Goal: Information Seeking & Learning: Check status

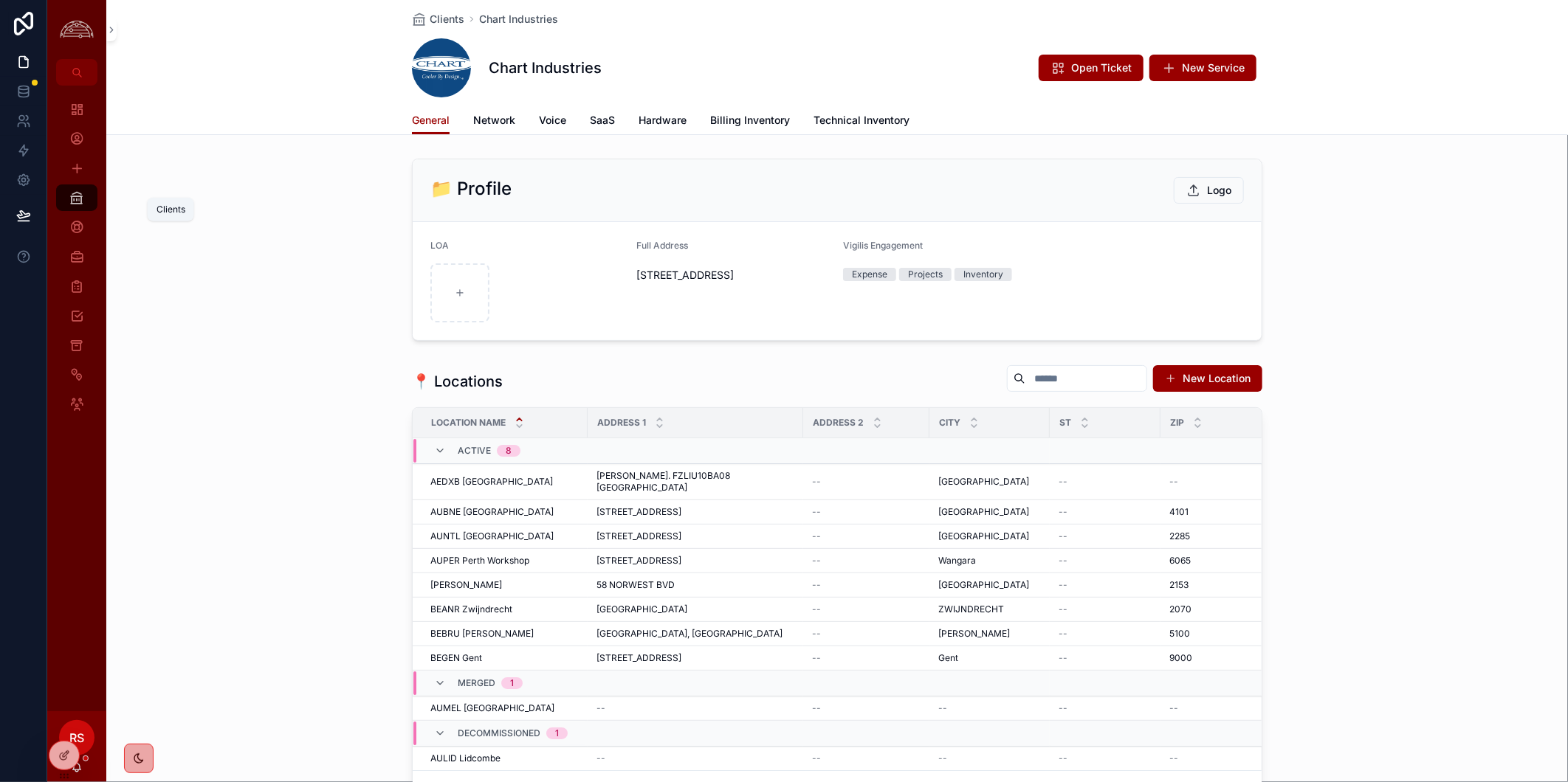
drag, startPoint x: 72, startPoint y: 197, endPoint x: 59, endPoint y: 197, distance: 13.0
click at [72, 197] on icon "scrollable content" at bounding box center [76, 197] width 15 height 15
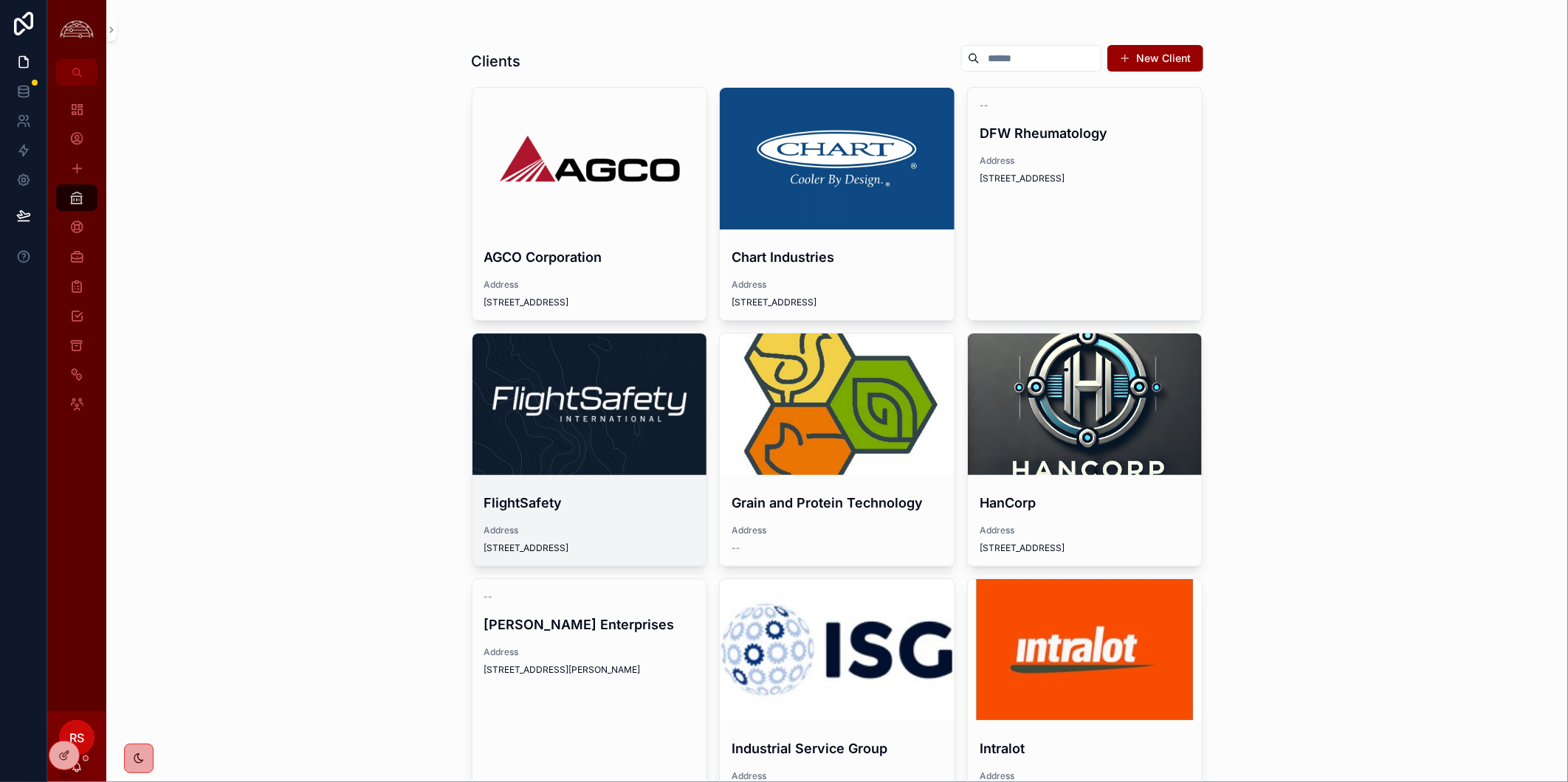
click at [619, 401] on div "scrollable content" at bounding box center [589, 405] width 235 height 17
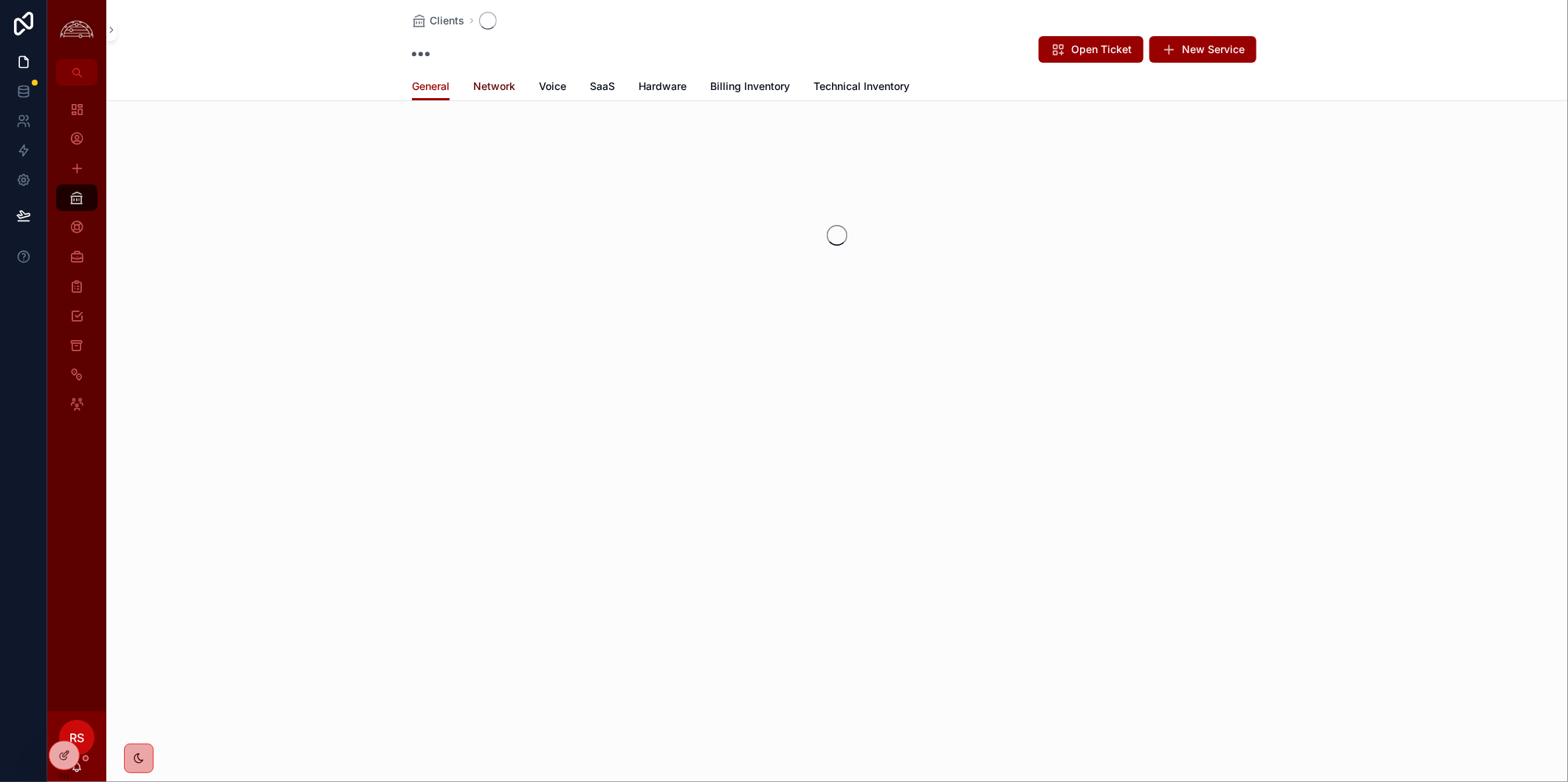
click at [486, 79] on span "Network" at bounding box center [494, 86] width 42 height 15
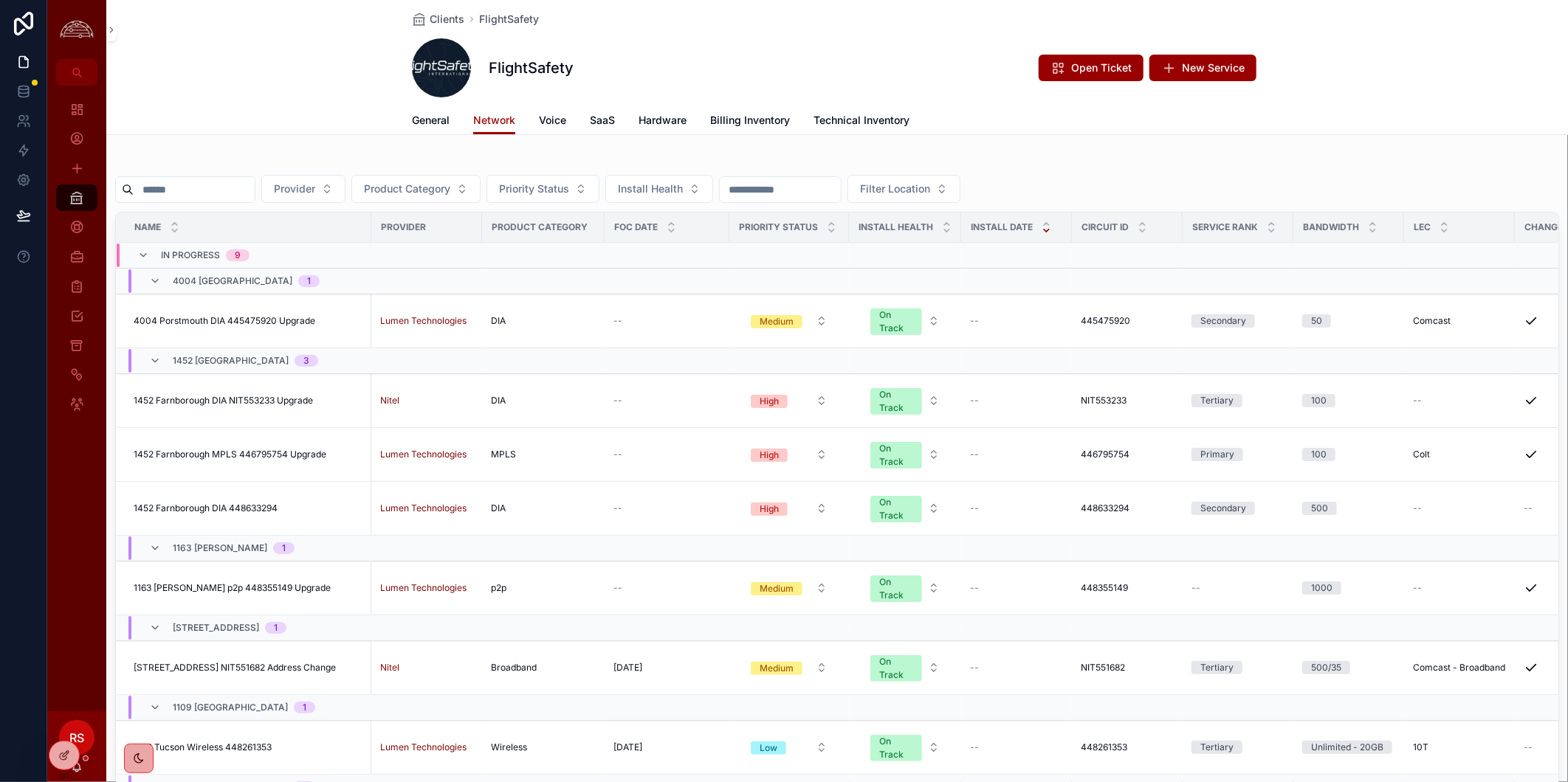
click at [234, 192] on input "scrollable content" at bounding box center [194, 190] width 121 height 21
paste input "*********"
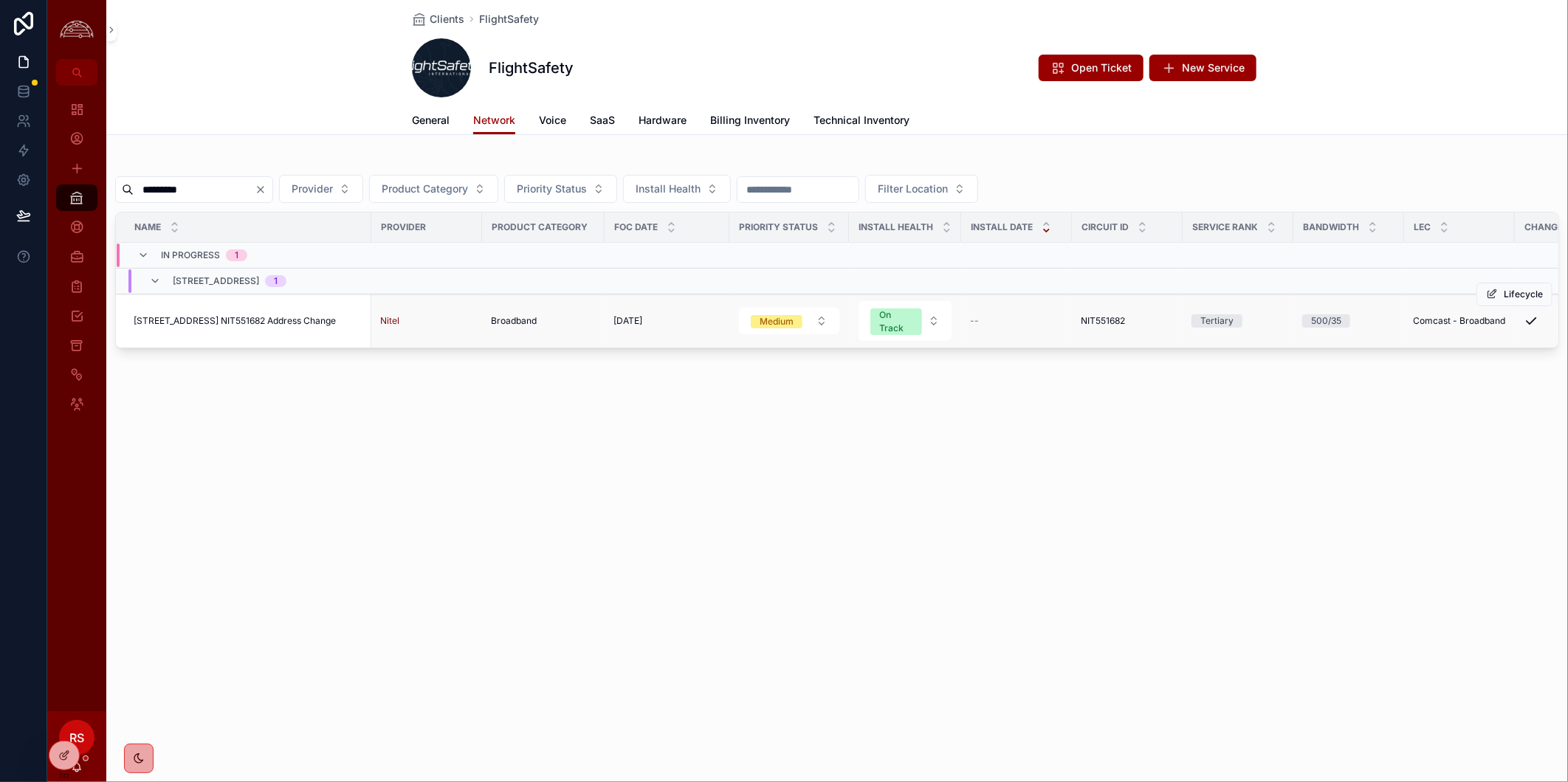
type input "*********"
click at [198, 315] on span "[STREET_ADDRESS] NIT551682 Address Change" at bounding box center [234, 322] width 202 height 12
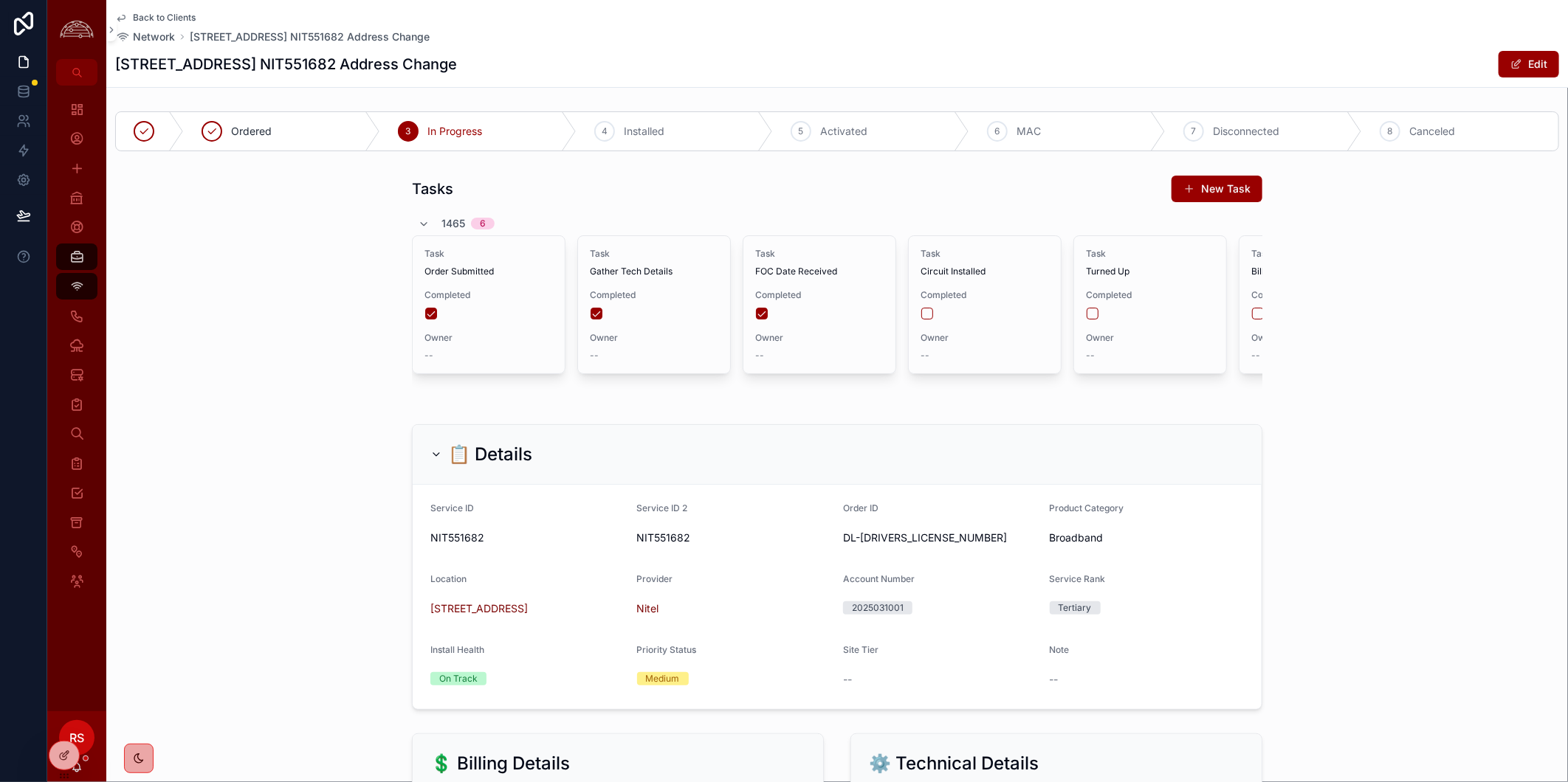
scroll to position [10, 0]
click at [1356, 463] on div "📋 Details Service ID NIT551682 Service ID 2 NIT551682 Order ID DL-[DRIVERS_LICE…" at bounding box center [837, 567] width 1461 height 297
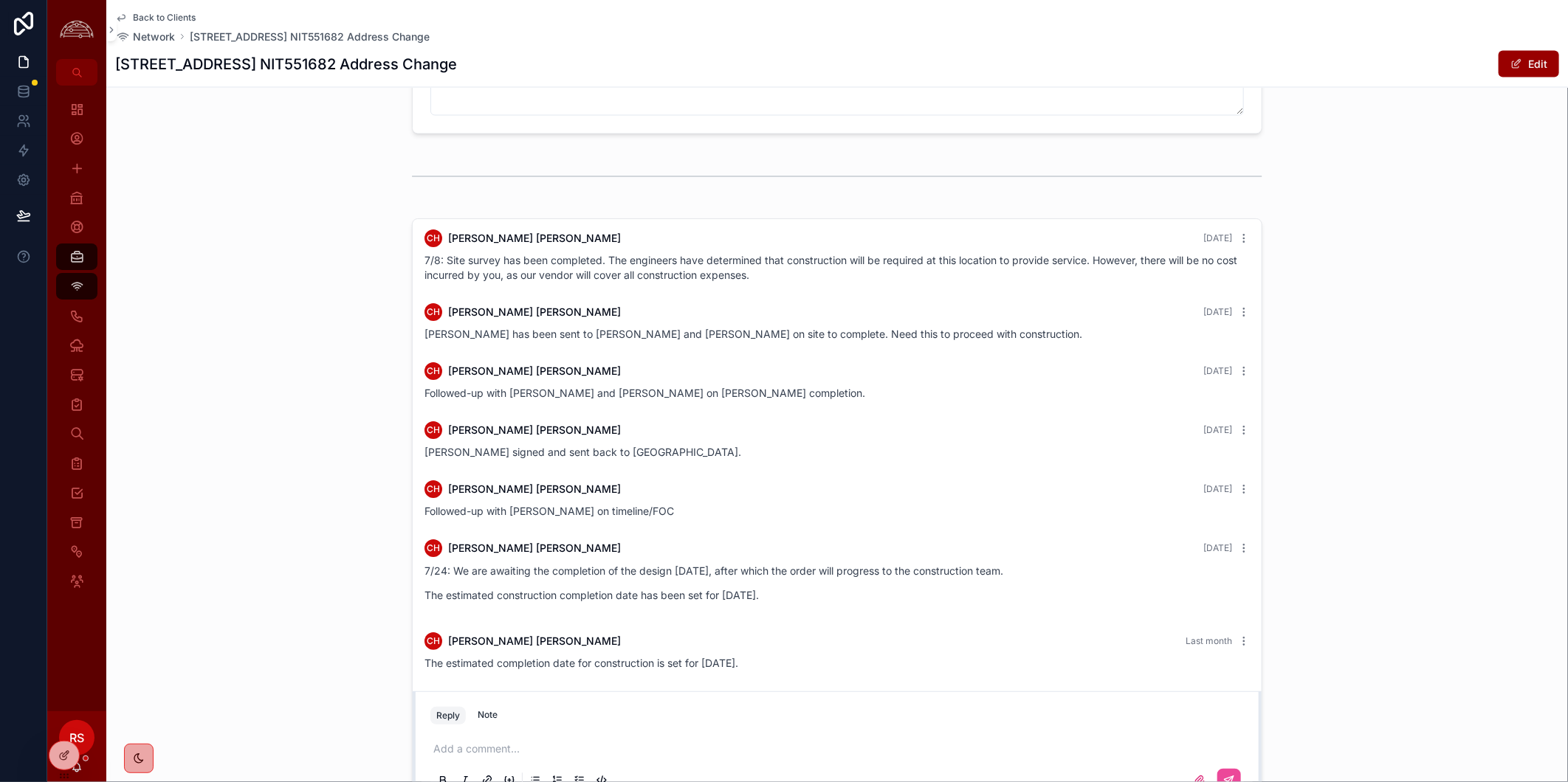
scroll to position [1801, 0]
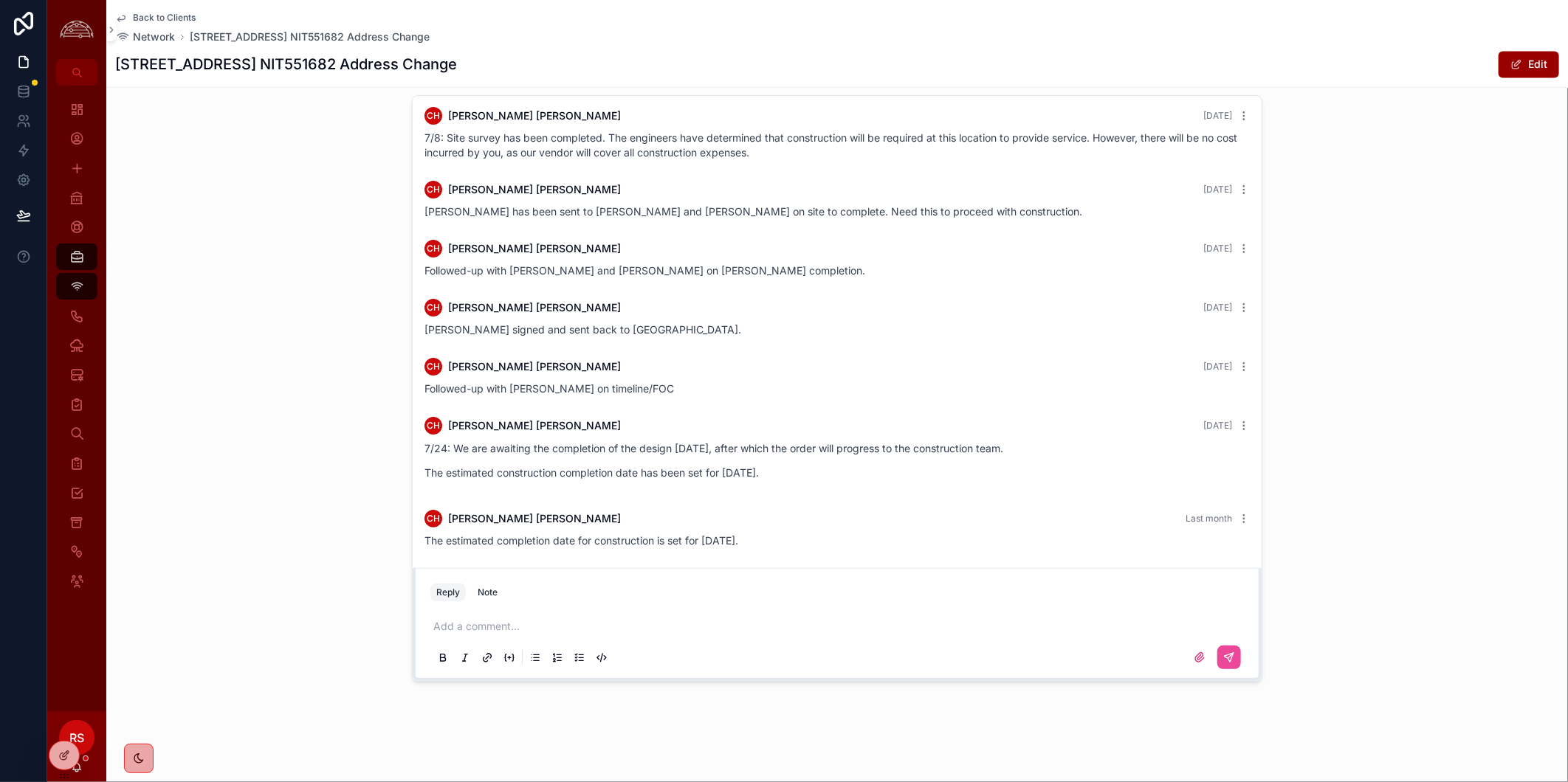
click at [480, 629] on p "scrollable content" at bounding box center [840, 626] width 814 height 15
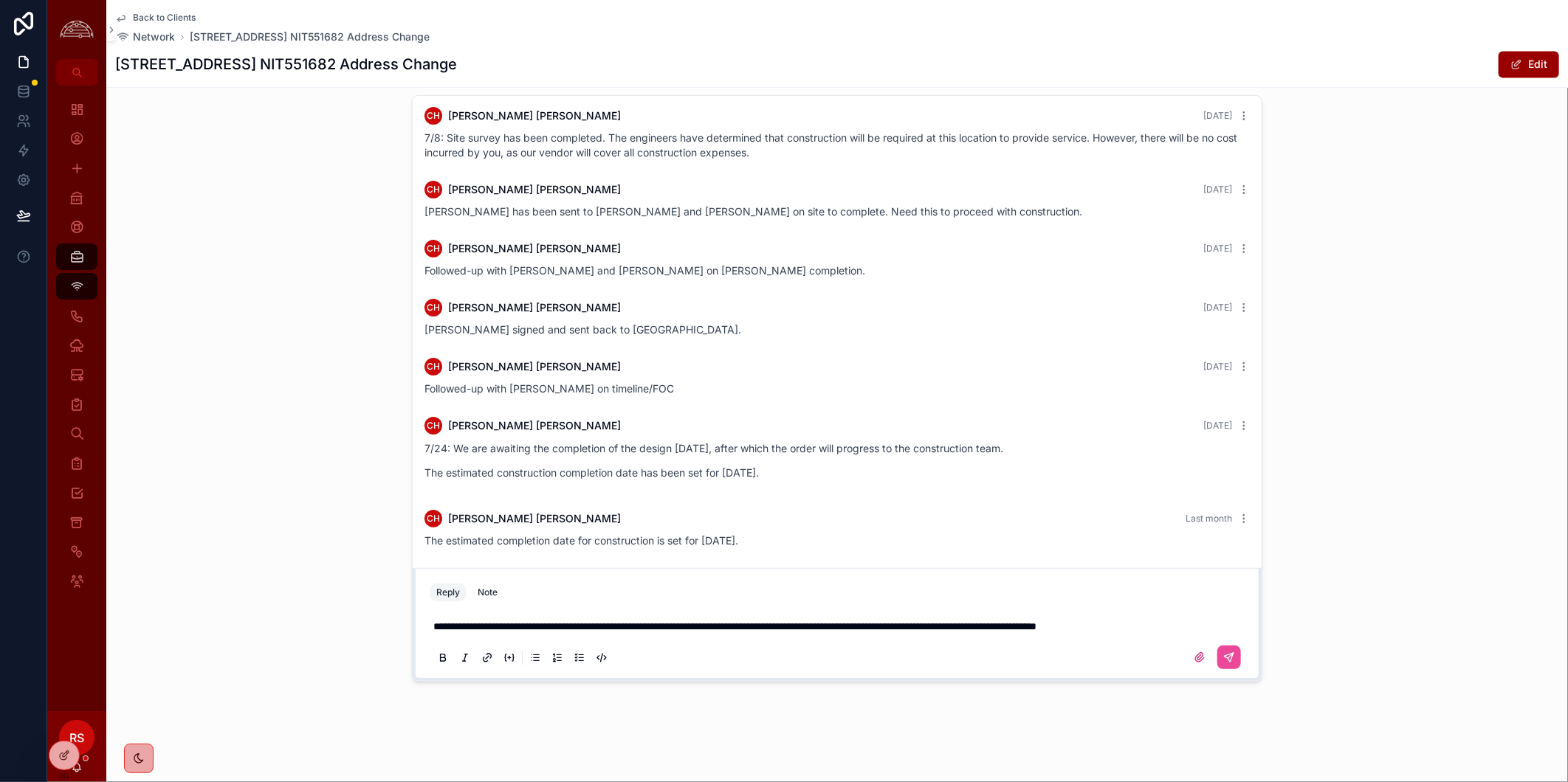
click at [898, 644] on div "scrollable content" at bounding box center [836, 658] width 814 height 30
drag, startPoint x: 853, startPoint y: 624, endPoint x: 1288, endPoint y: 624, distance: 435.0
click at [1288, 624] on div "CH [PERSON_NAME] [DATE] 7/8: Site survey has been completed. The engineers have…" at bounding box center [837, 388] width 1461 height 599
click at [434, 630] on span "**********" at bounding box center [591, 626] width 316 height 10
click at [1221, 647] on button "scrollable content" at bounding box center [1229, 657] width 24 height 24
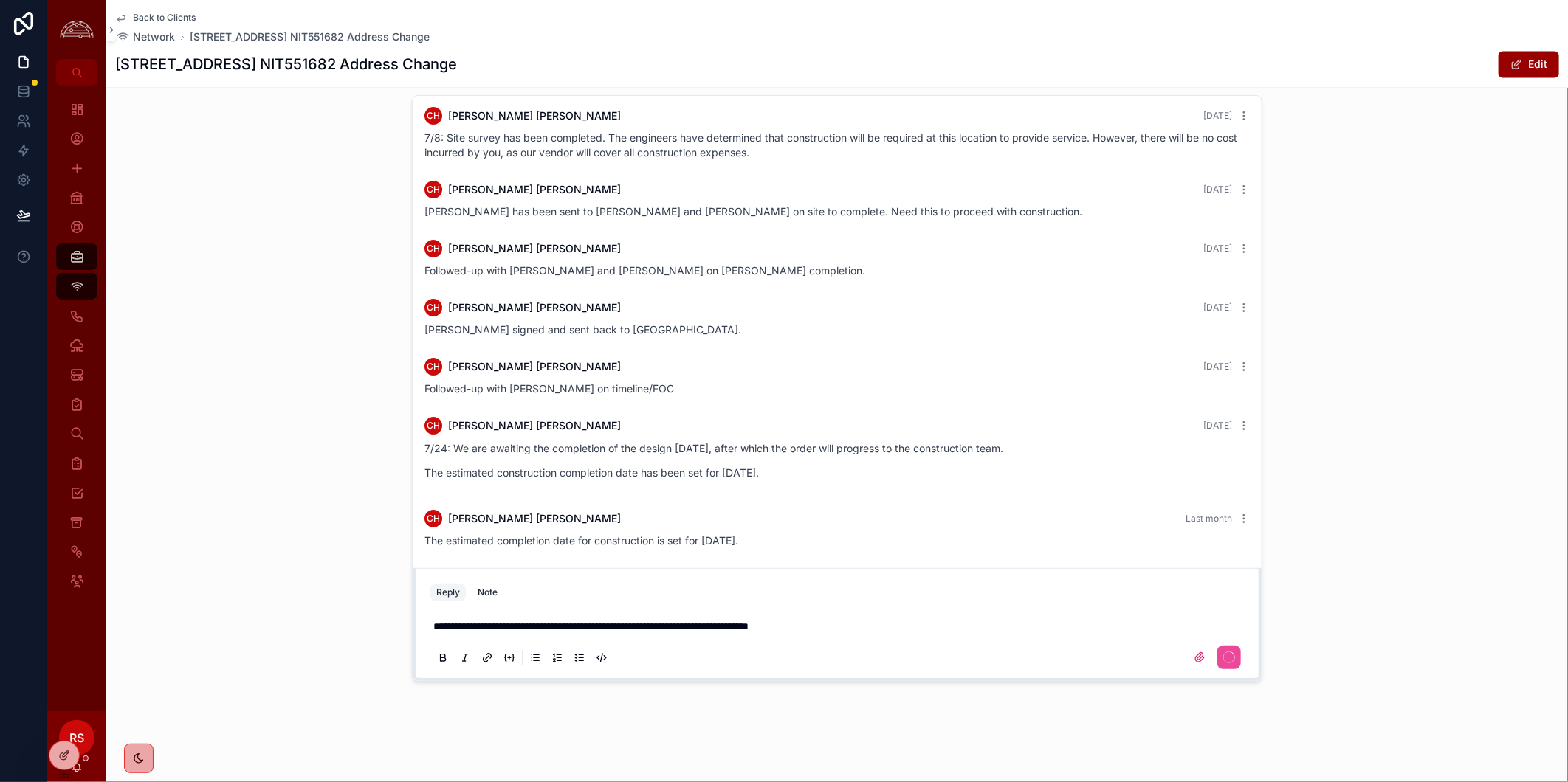
click at [1271, 638] on div "CH [PERSON_NAME] [DATE] 7/8: Site survey has been completed. The engineers have…" at bounding box center [837, 388] width 1461 height 599
